Goal: Task Accomplishment & Management: Manage account settings

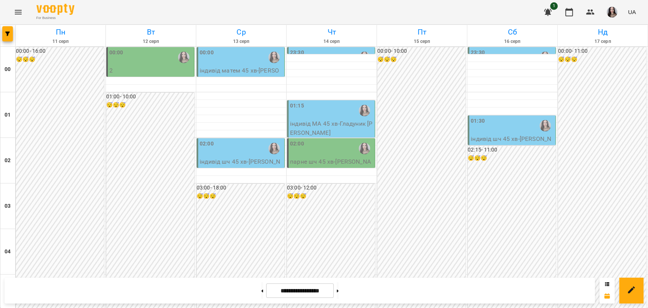
click at [128, 65] on div "00:00" at bounding box center [150, 57] width 83 height 17
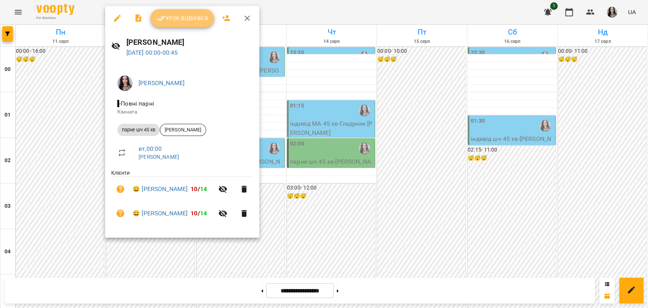
click at [185, 22] on span "Урок відбувся" at bounding box center [183, 18] width 52 height 9
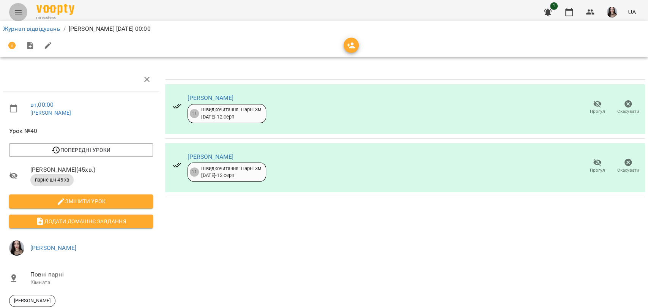
click at [16, 13] on icon "Menu" at bounding box center [18, 12] width 9 height 9
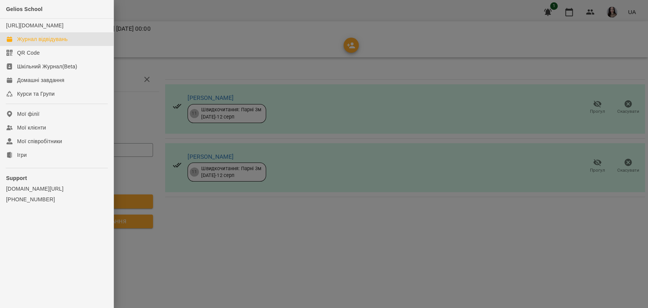
click at [44, 46] on link "Журнал відвідувань" at bounding box center [57, 39] width 114 height 14
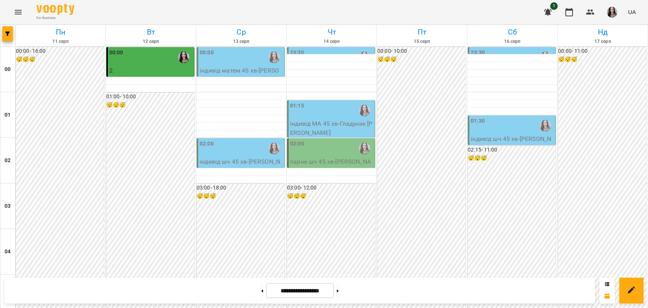
scroll to position [410, 0]
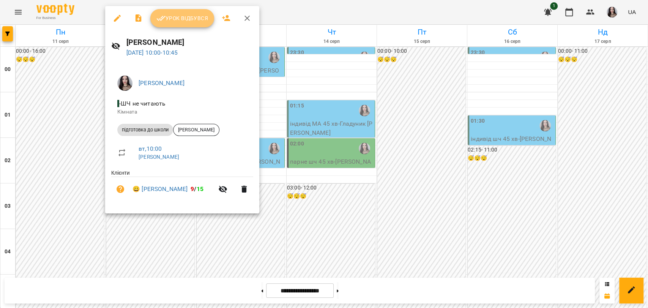
click at [188, 19] on span "Урок відбувся" at bounding box center [183, 18] width 52 height 9
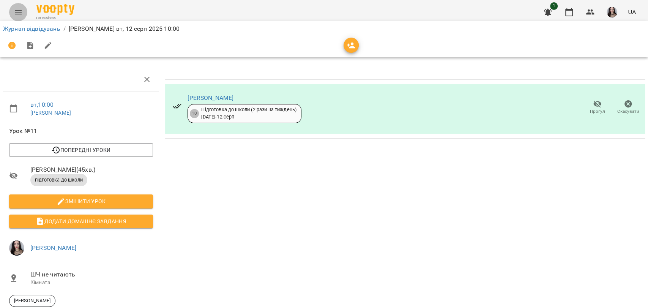
click at [14, 11] on icon "Menu" at bounding box center [18, 12] width 9 height 9
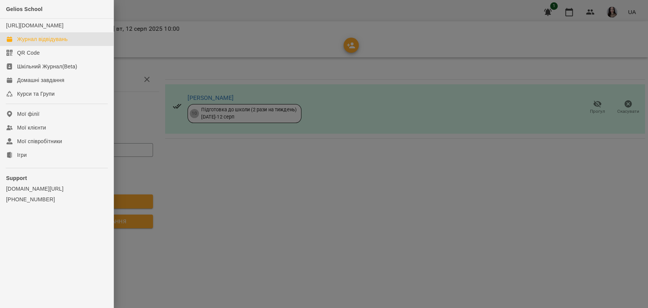
click at [40, 43] on div "Журнал відвідувань" at bounding box center [42, 39] width 51 height 8
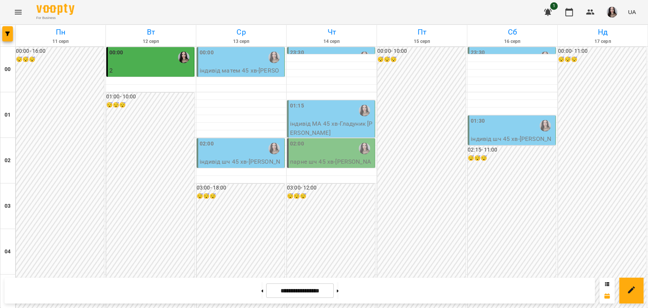
scroll to position [656, 0]
drag, startPoint x: 619, startPoint y: 229, endPoint x: 620, endPoint y: 214, distance: 15.2
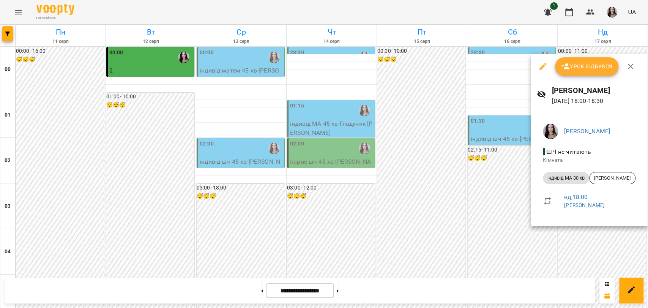
drag, startPoint x: 646, startPoint y: 223, endPoint x: 648, endPoint y: 192, distance: 31.2
click at [648, 192] on div at bounding box center [324, 154] width 648 height 308
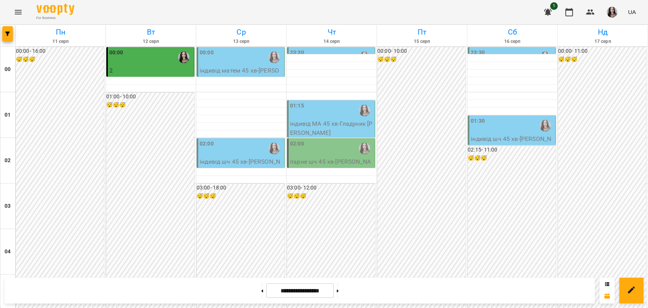
scroll to position [389, 0]
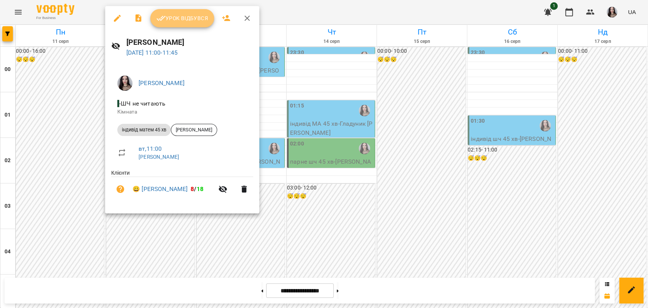
click at [183, 19] on span "Урок відбувся" at bounding box center [183, 18] width 52 height 9
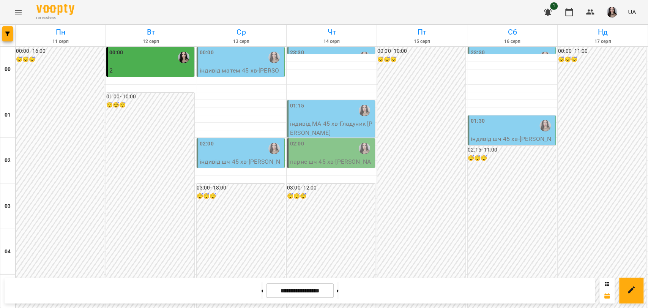
scroll to position [801, 0]
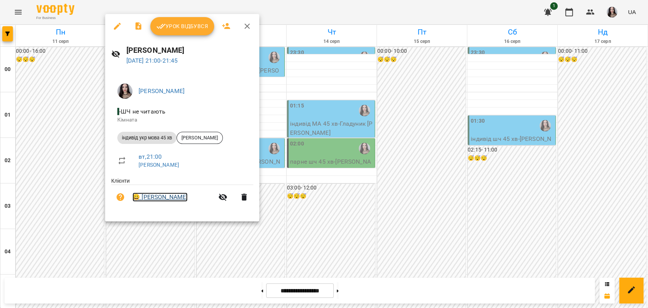
click at [169, 196] on link "😀 [PERSON_NAME]" at bounding box center [160, 197] width 55 height 9
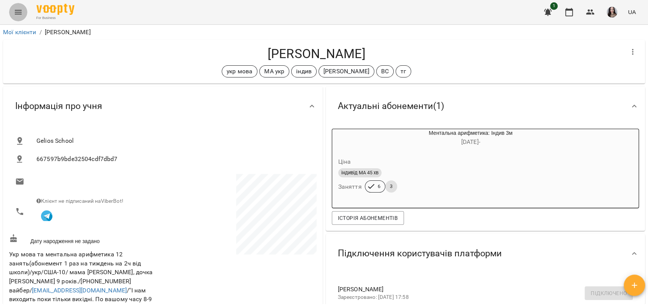
click at [25, 12] on button "Menu" at bounding box center [18, 12] width 18 height 18
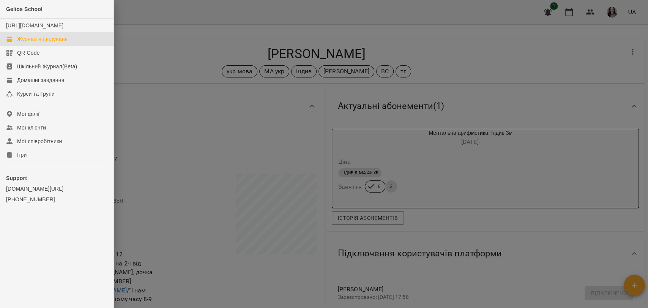
click at [49, 43] on div "Журнал відвідувань" at bounding box center [42, 39] width 51 height 8
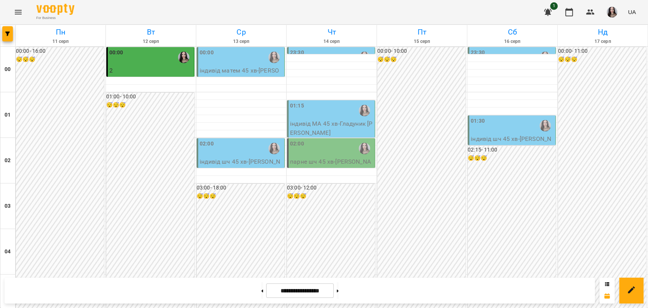
scroll to position [867, 0]
click at [522, 11] on div "For Business 1 UA" at bounding box center [324, 12] width 648 height 24
